Goal: Information Seeking & Learning: Check status

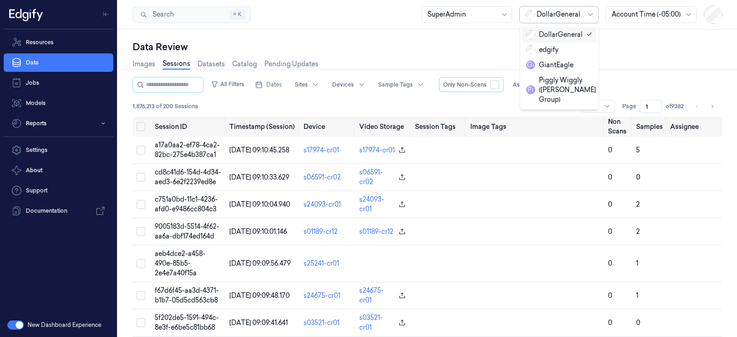
click at [550, 17] on div at bounding box center [559, 15] width 46 height 10
click at [546, 63] on div "GiantEagle" at bounding box center [549, 65] width 47 height 10
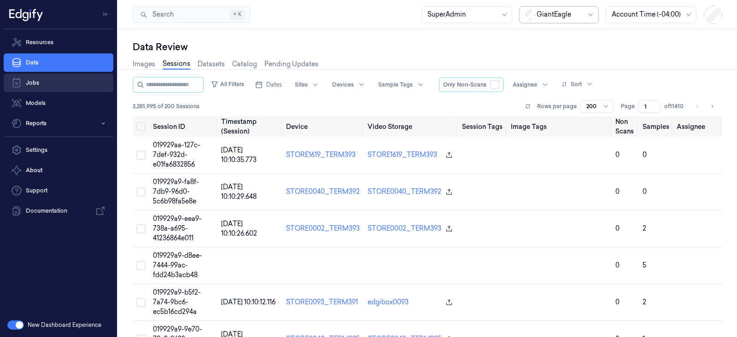
drag, startPoint x: 36, startPoint y: 43, endPoint x: 69, endPoint y: 76, distance: 45.9
click at [37, 42] on link "Resources" at bounding box center [59, 42] width 110 height 18
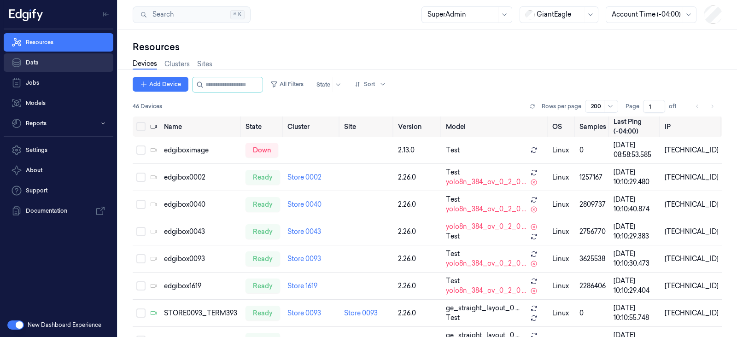
click at [55, 62] on link "Data" at bounding box center [59, 62] width 110 height 18
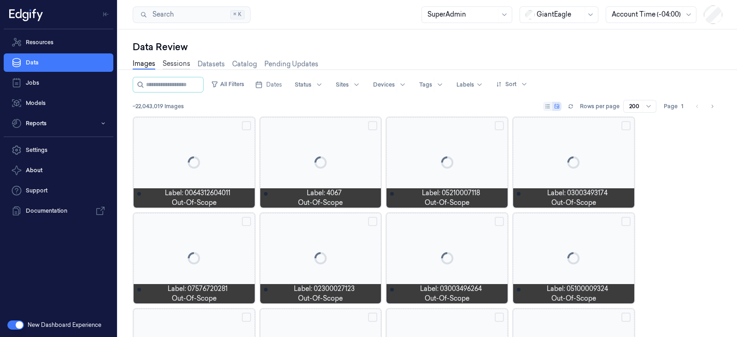
click at [189, 64] on link "Sessions" at bounding box center [177, 64] width 28 height 11
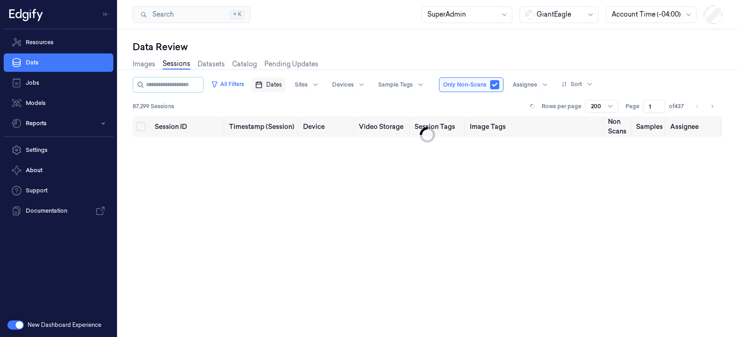
click at [282, 85] on span "Dates" at bounding box center [274, 85] width 16 height 8
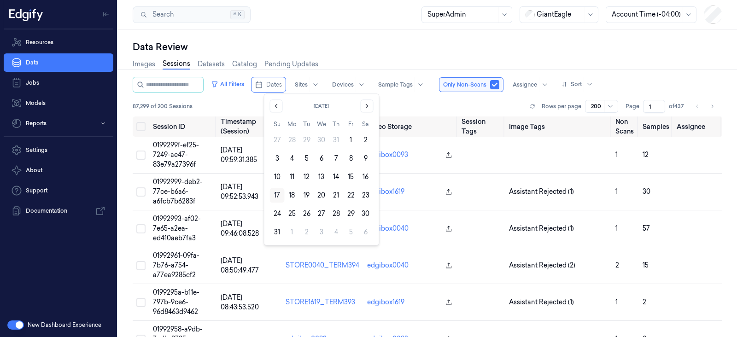
click at [276, 194] on button "17" at bounding box center [277, 195] width 15 height 15
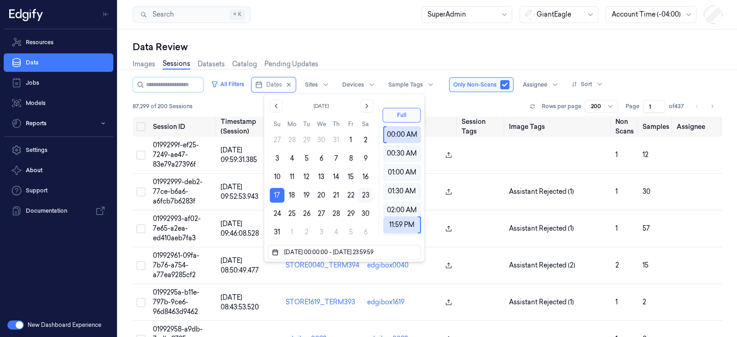
click at [363, 197] on button "23" at bounding box center [365, 195] width 15 height 15
type input "17/08/2025 00:00:00 - 23/08/2025 23:59:59"
click at [438, 103] on div "87,299 of 200 Sessions Rows per page 200 Page 1 of 437" at bounding box center [427, 106] width 589 height 13
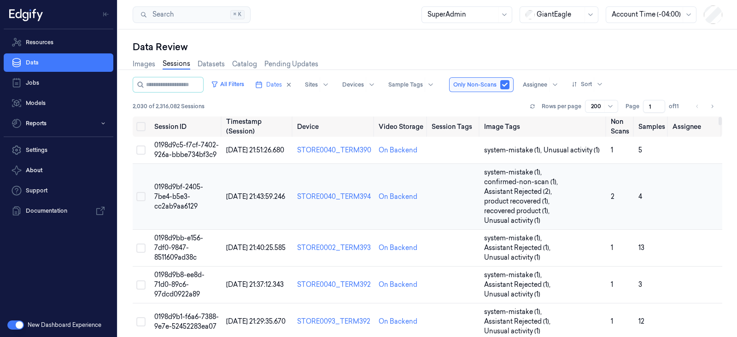
click at [174, 199] on span "0198d9bf-2405-7be4-b5e3-cc2ab9aa6129" at bounding box center [178, 197] width 49 height 28
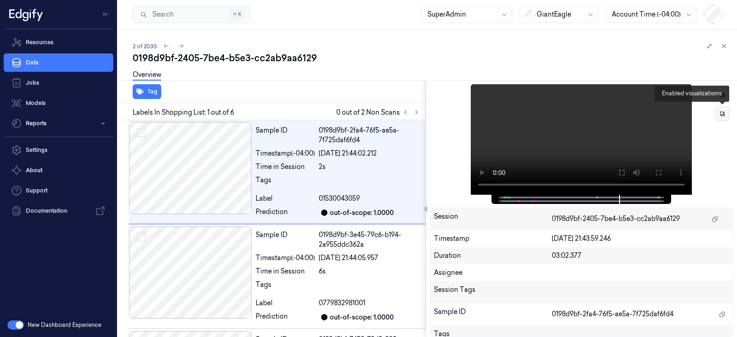
click at [717, 110] on button at bounding box center [722, 113] width 15 height 15
click at [721, 108] on icon at bounding box center [722, 114] width 14 height 14
click at [721, 113] on icon at bounding box center [722, 114] width 6 height 6
click at [525, 199] on div at bounding box center [581, 199] width 160 height 9
click at [525, 200] on div at bounding box center [581, 199] width 160 height 9
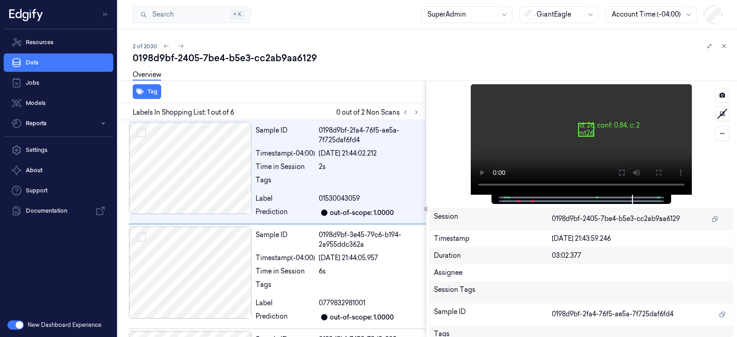
click at [509, 195] on span at bounding box center [508, 197] width 1 height 5
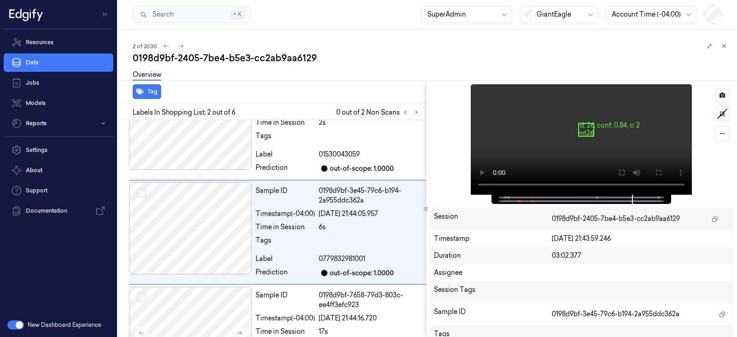
scroll to position [47, 0]
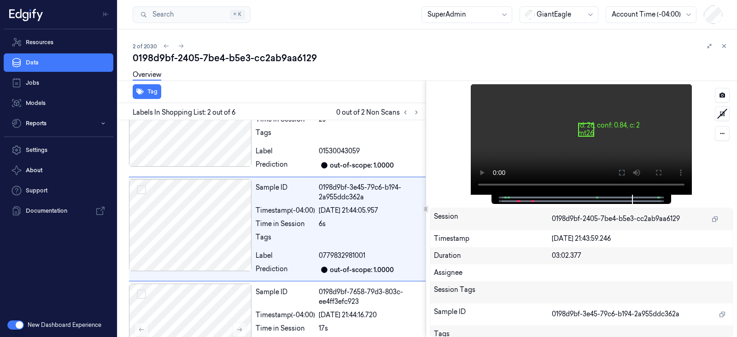
click at [509, 199] on span at bounding box center [508, 197] width 1 height 5
click at [518, 199] on span at bounding box center [518, 201] width 1 height 5
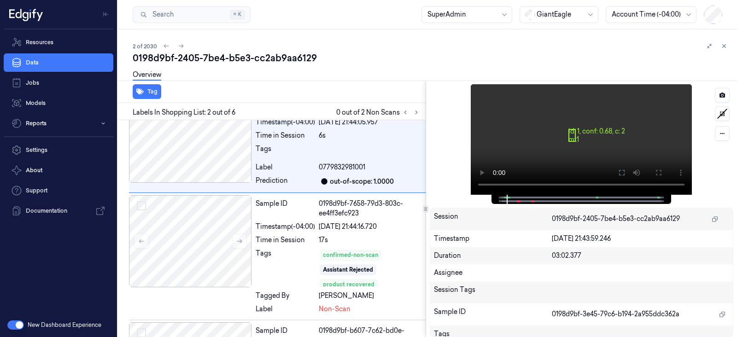
click at [518, 199] on span at bounding box center [518, 201] width 1 height 5
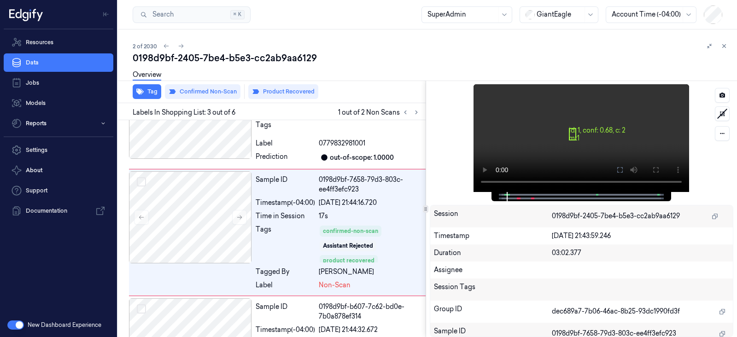
scroll to position [163, 0]
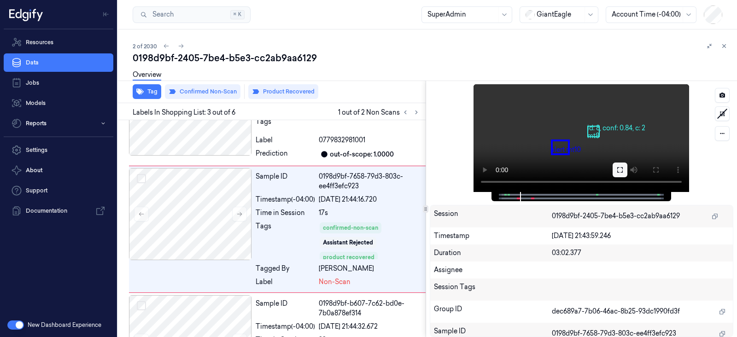
click at [623, 167] on icon at bounding box center [619, 169] width 7 height 7
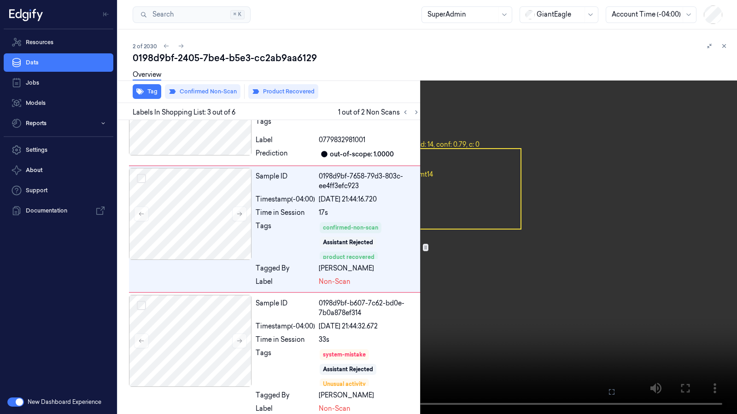
click at [0, 0] on icon at bounding box center [0, 0] width 0 height 0
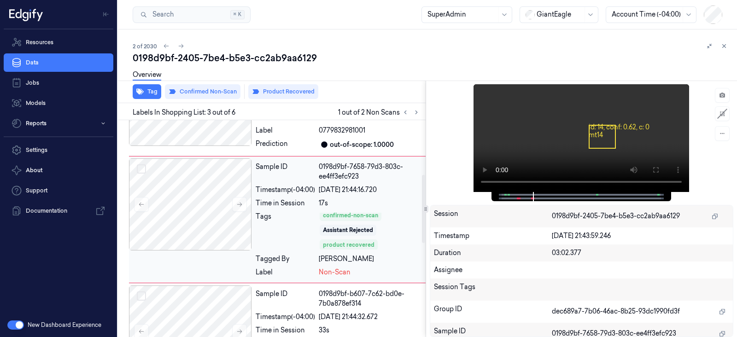
scroll to position [173, 0]
drag, startPoint x: 355, startPoint y: 270, endPoint x: 319, endPoint y: 270, distance: 35.5
click at [319, 270] on div "Non-Scan" at bounding box center [370, 273] width 103 height 10
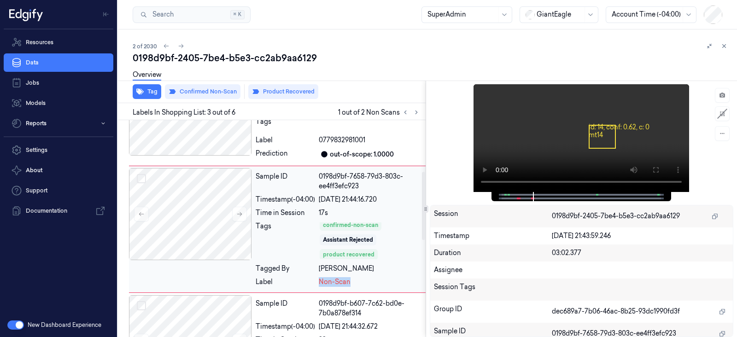
click at [378, 284] on div "Non-Scan" at bounding box center [370, 282] width 103 height 10
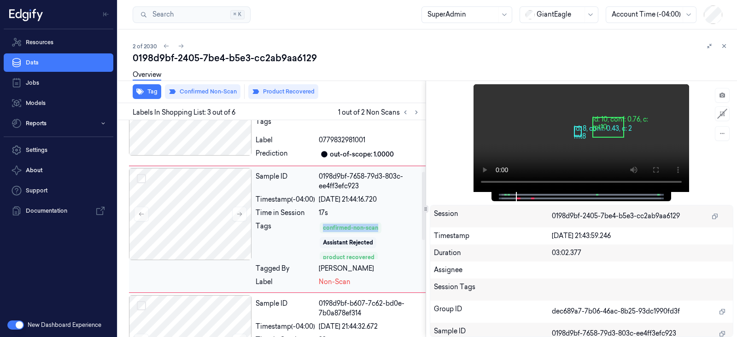
drag, startPoint x: 375, startPoint y: 223, endPoint x: 313, endPoint y: 224, distance: 62.2
click at [313, 224] on div "Tags confirmed-non-scan Assistant Rejected product recovered" at bounding box center [339, 240] width 166 height 39
click at [298, 238] on div "Tags" at bounding box center [285, 240] width 59 height 39
click at [390, 245] on div "confirmed-non-scan Assistant Rejected product recovered" at bounding box center [370, 240] width 103 height 39
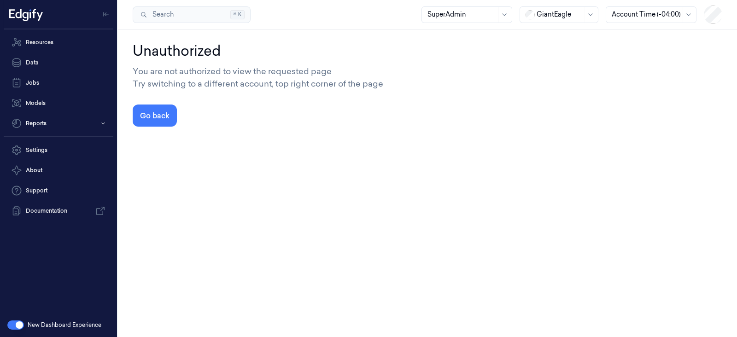
click at [549, 10] on div at bounding box center [559, 15] width 46 height 10
click at [555, 34] on div "DollarGeneral" at bounding box center [554, 35] width 57 height 10
